Goal: Information Seeking & Learning: Learn about a topic

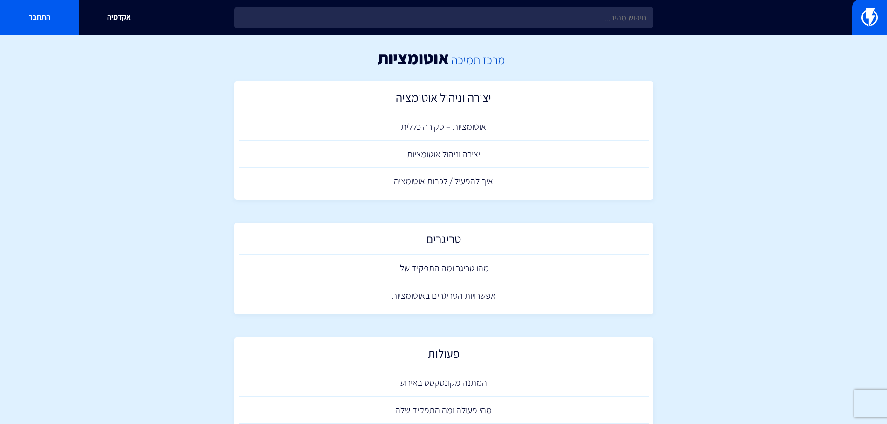
drag, startPoint x: 475, startPoint y: 61, endPoint x: 468, endPoint y: 61, distance: 7.0
click at [475, 61] on link "מרכז תמיכה" at bounding box center [478, 60] width 54 height 16
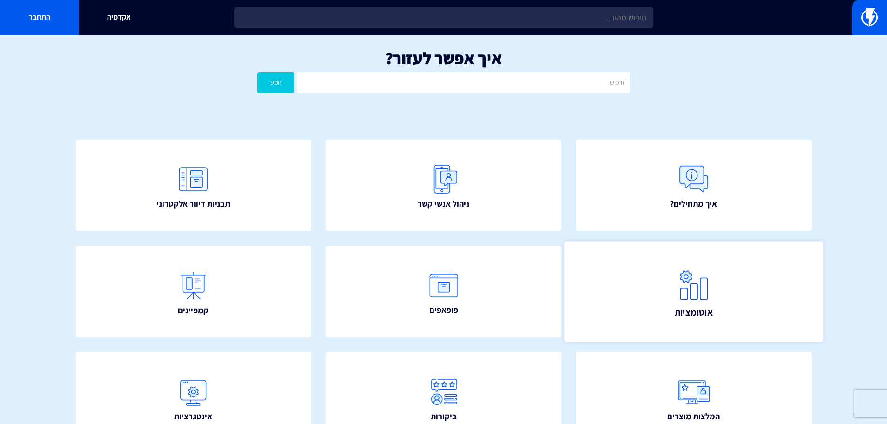
click at [675, 293] on img at bounding box center [694, 285] width 41 height 41
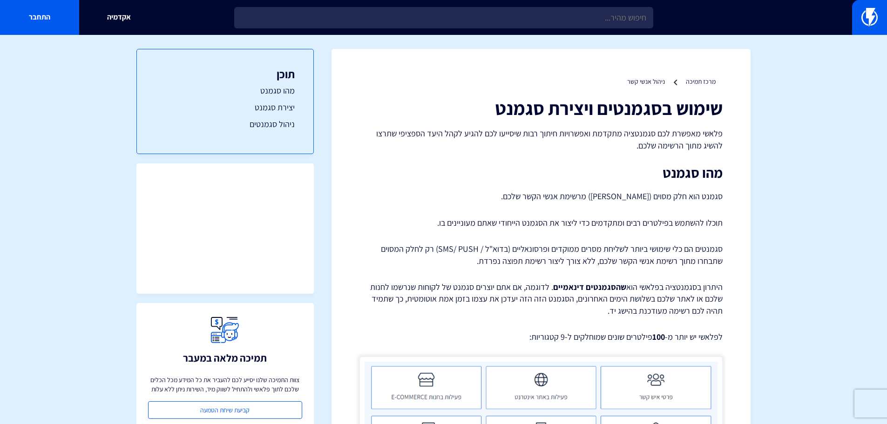
click at [715, 165] on h2 "מהו סגמנט" at bounding box center [541, 172] width 363 height 15
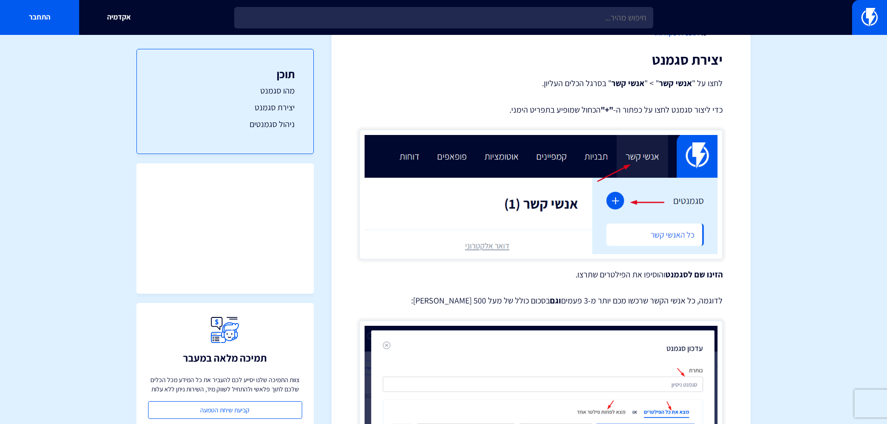
scroll to position [780, 0]
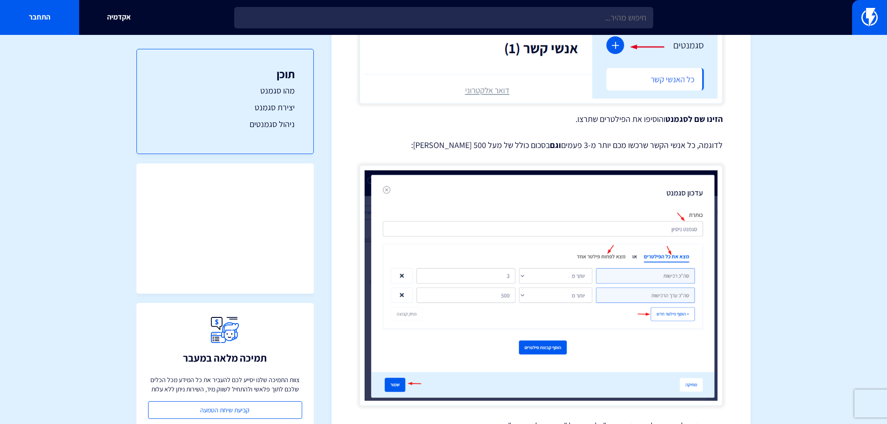
click at [764, 150] on section "מרכז תמיכה ניהול אנשי קשר שימוש בסגמנטים ויצירת סגמנט פלאשי מאפשרת לכם סגמנטציה…" at bounding box center [443, 226] width 887 height 1943
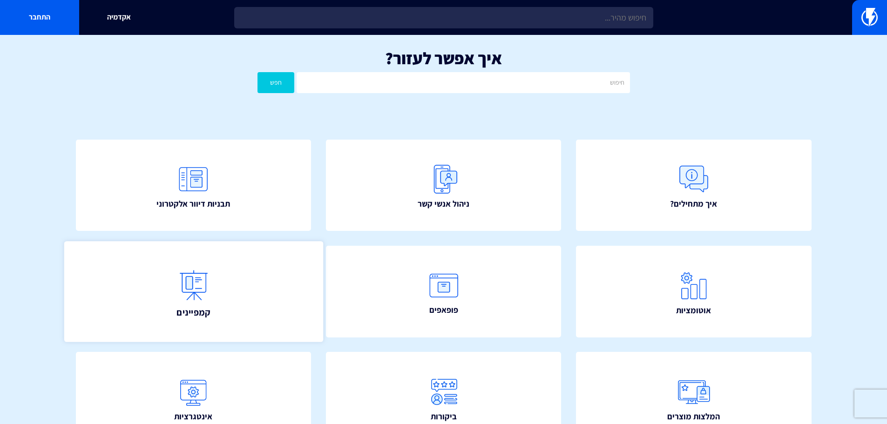
click at [259, 304] on link "קמפיינים" at bounding box center [193, 291] width 259 height 101
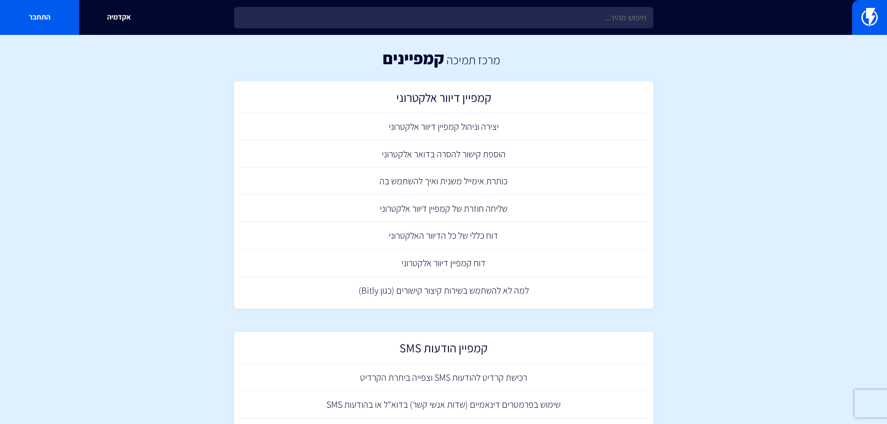
click at [71, 136] on section "מרכז תמיכה קמפיינים קמפיין דיוור אלקטרוני יצירה וניהול קמפיין דיוור אלקטרוני הו…" at bounding box center [443, 295] width 887 height 521
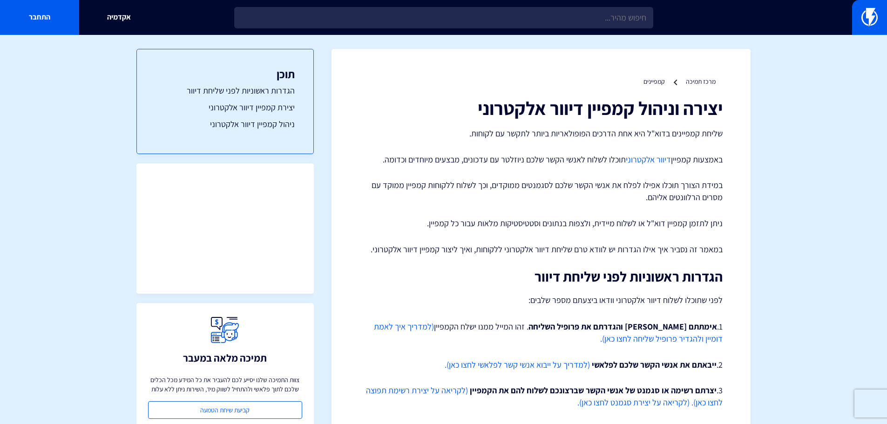
drag, startPoint x: 851, startPoint y: 91, endPoint x: 847, endPoint y: 84, distance: 7.9
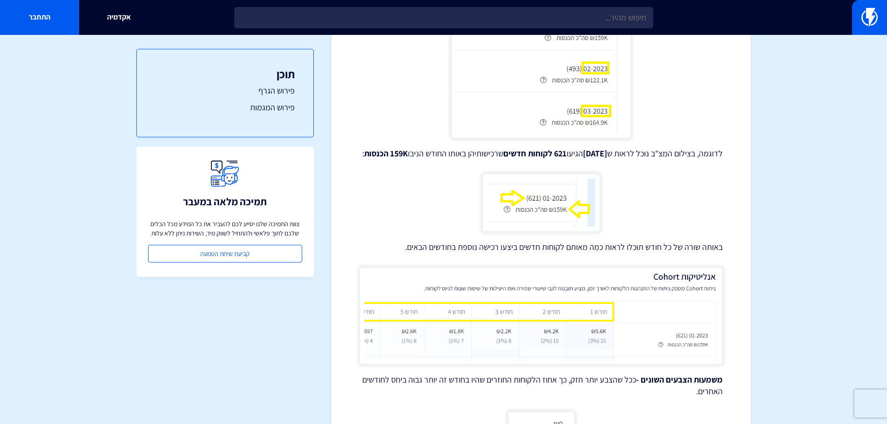
scroll to position [512, 0]
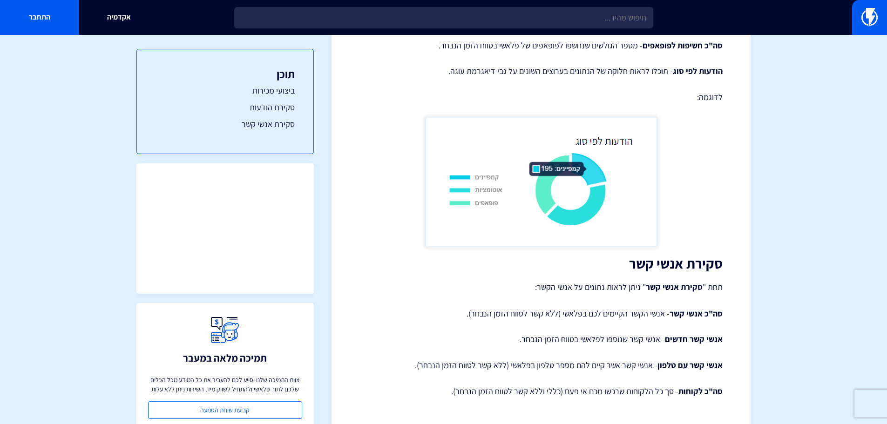
scroll to position [1176, 0]
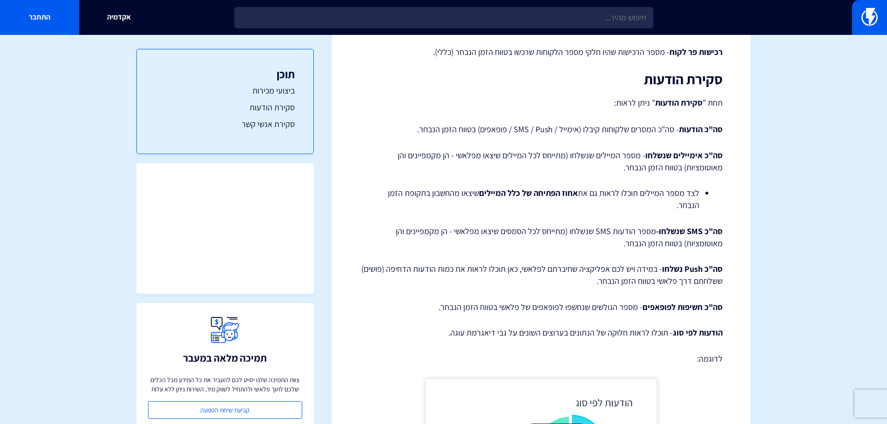
scroll to position [606, 0]
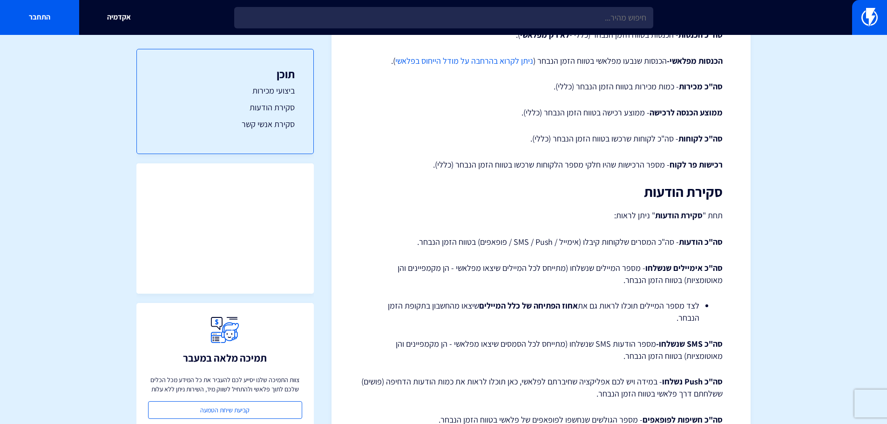
scroll to position [885, 0]
